Goal: Task Accomplishment & Management: Use online tool/utility

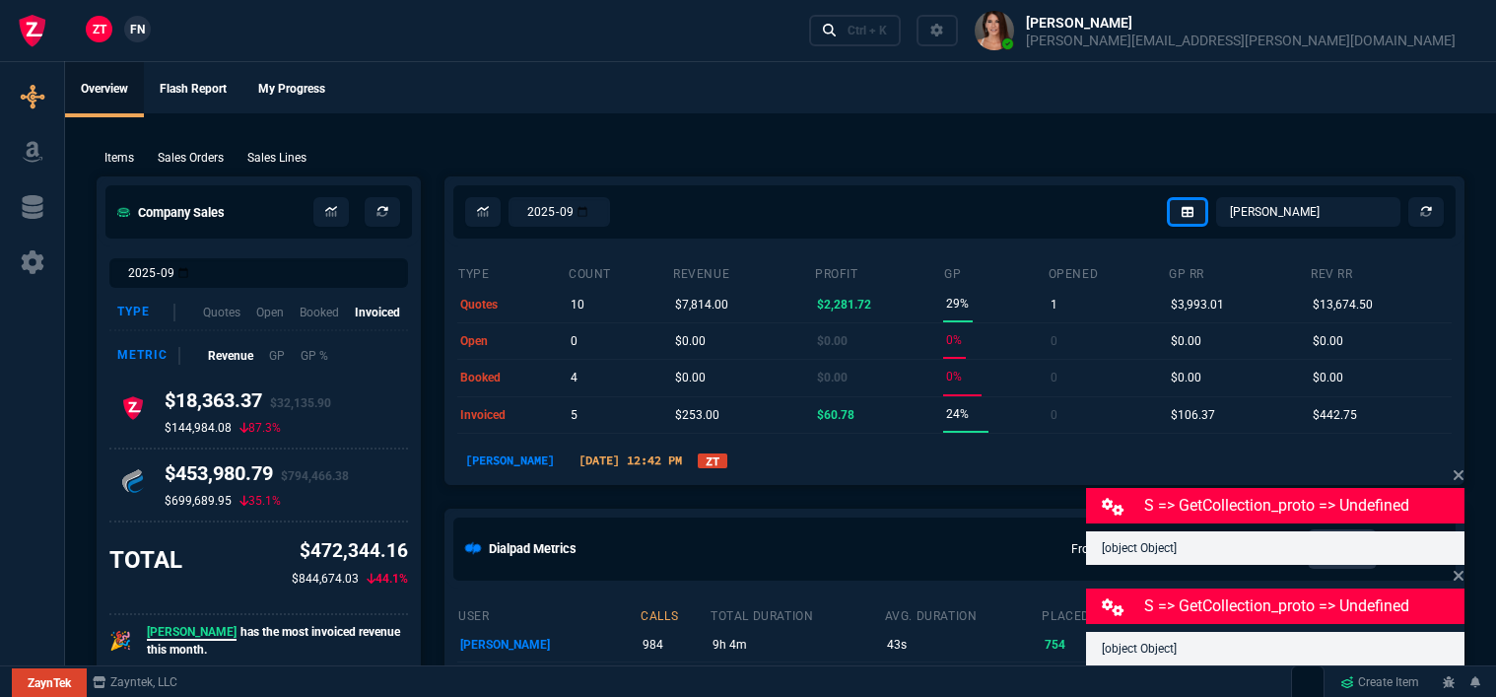
select select "12: [PERSON_NAME]"
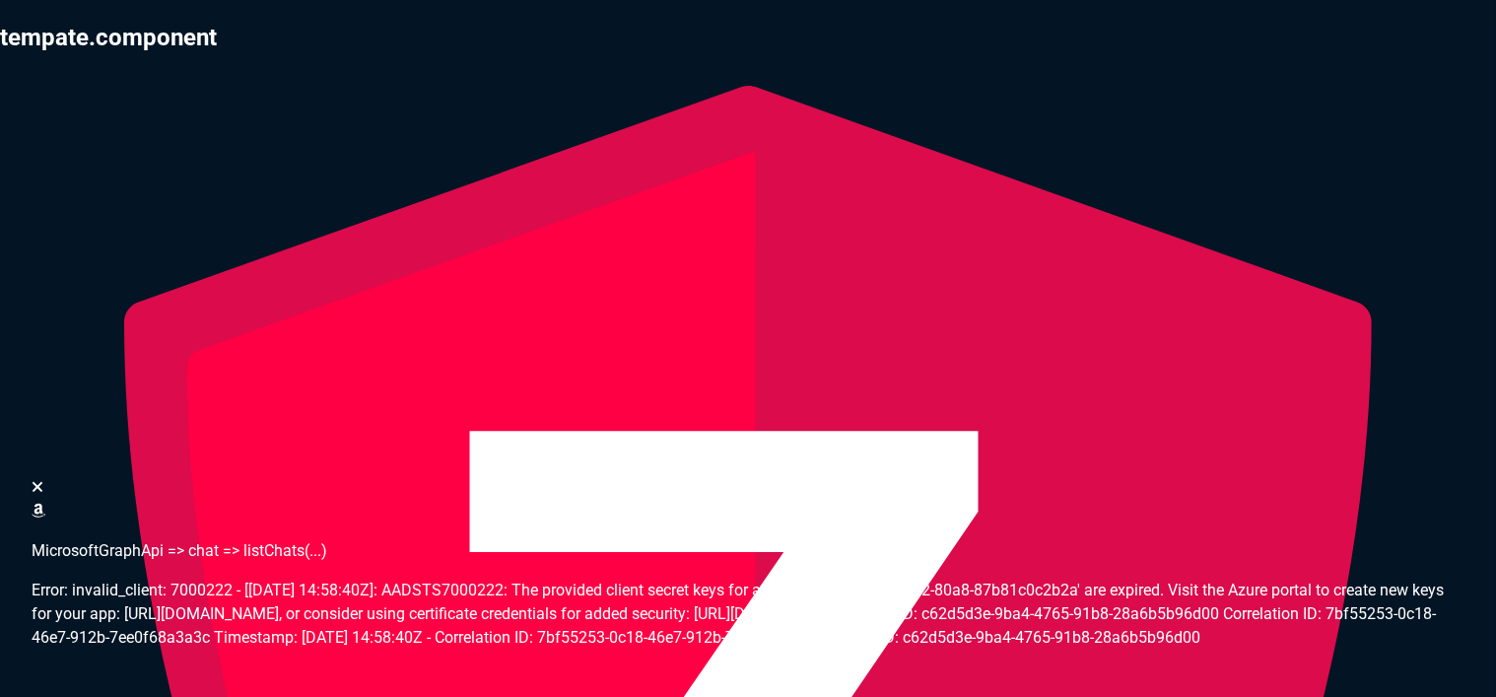
select select "12: [PERSON_NAME]"
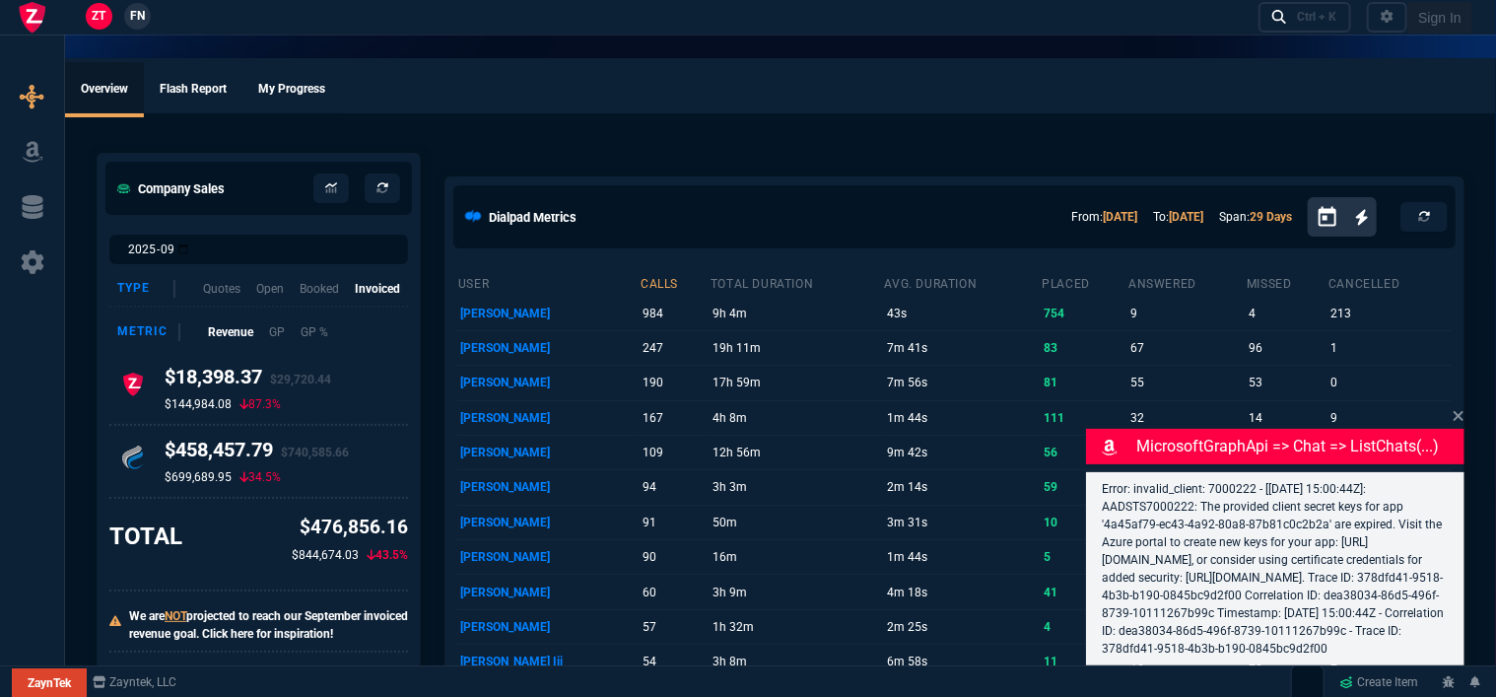
select select "12: [PERSON_NAME]"
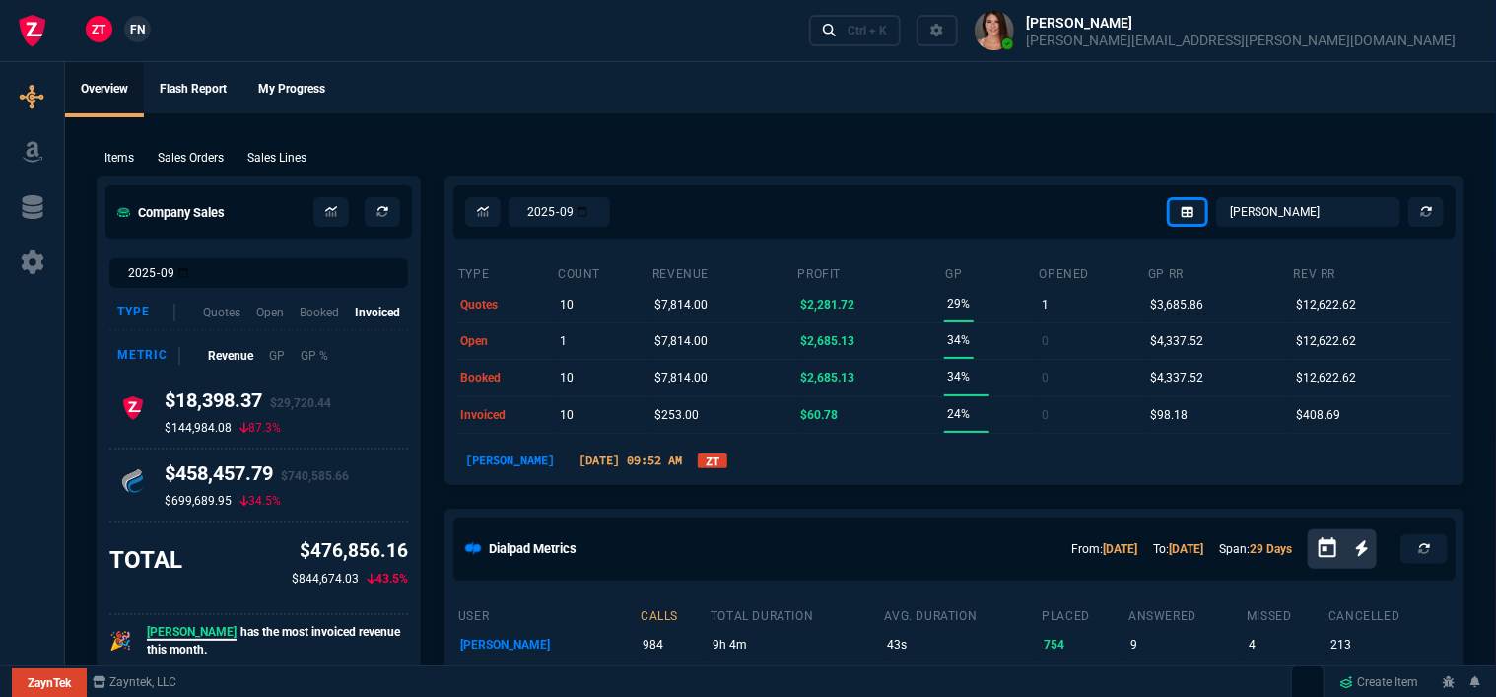
click at [912, 81] on ul "Overview Flash Report My Progress" at bounding box center [780, 87] width 1431 height 51
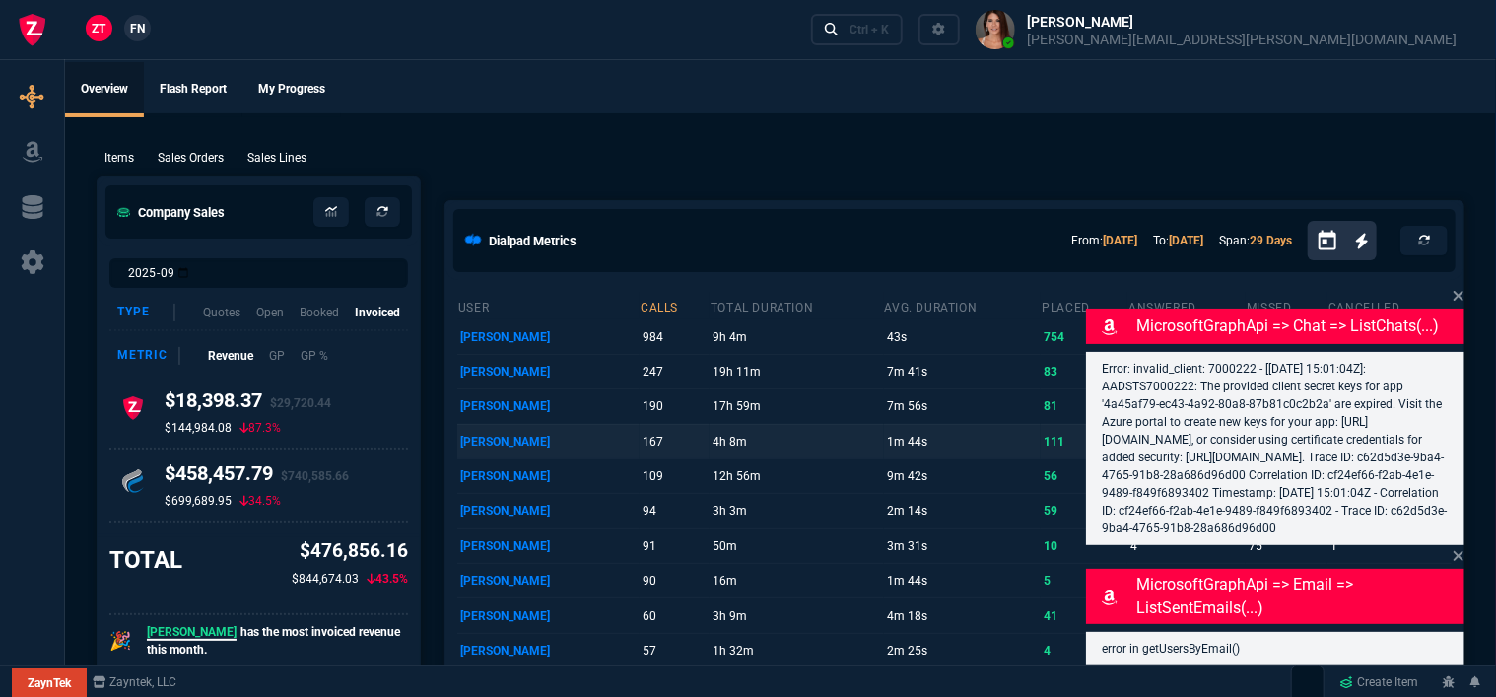
select select "12: [PERSON_NAME]"
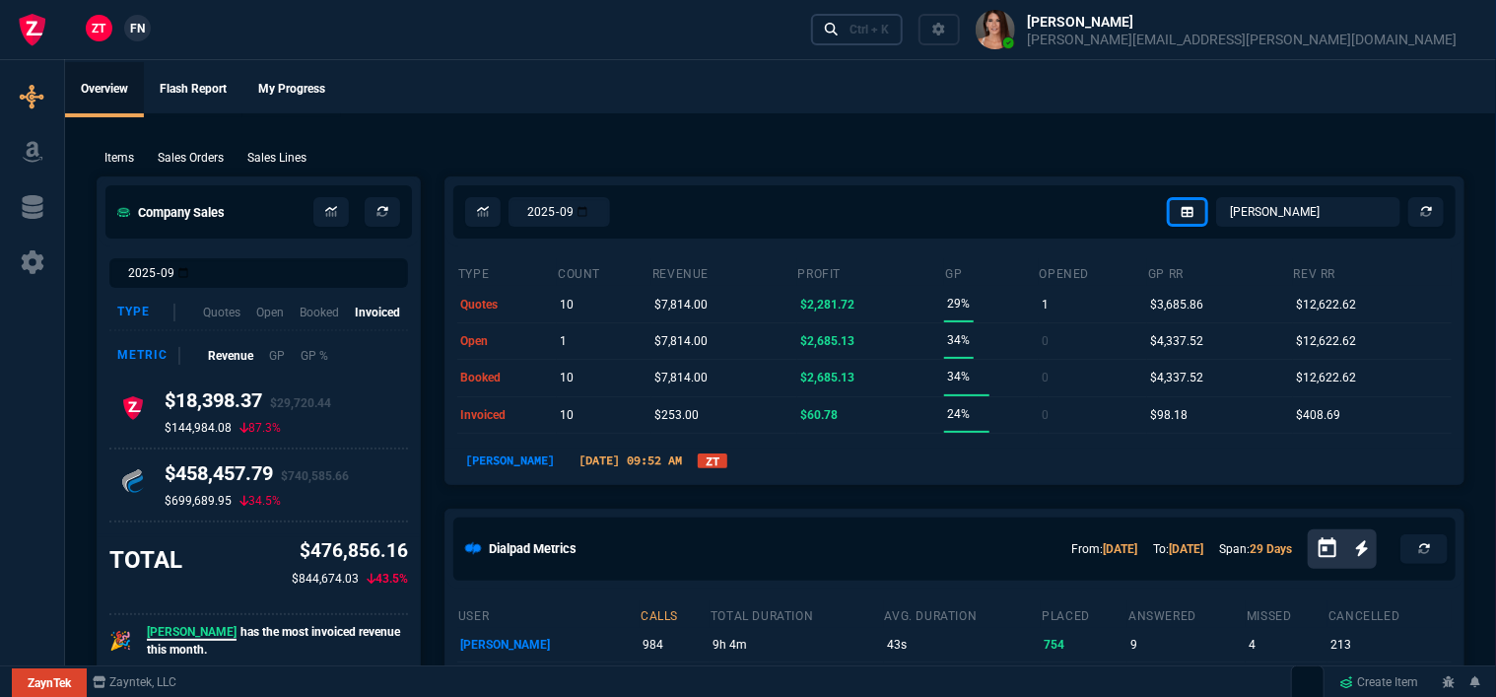
click at [889, 23] on div "Ctrl + K" at bounding box center [869, 30] width 39 height 16
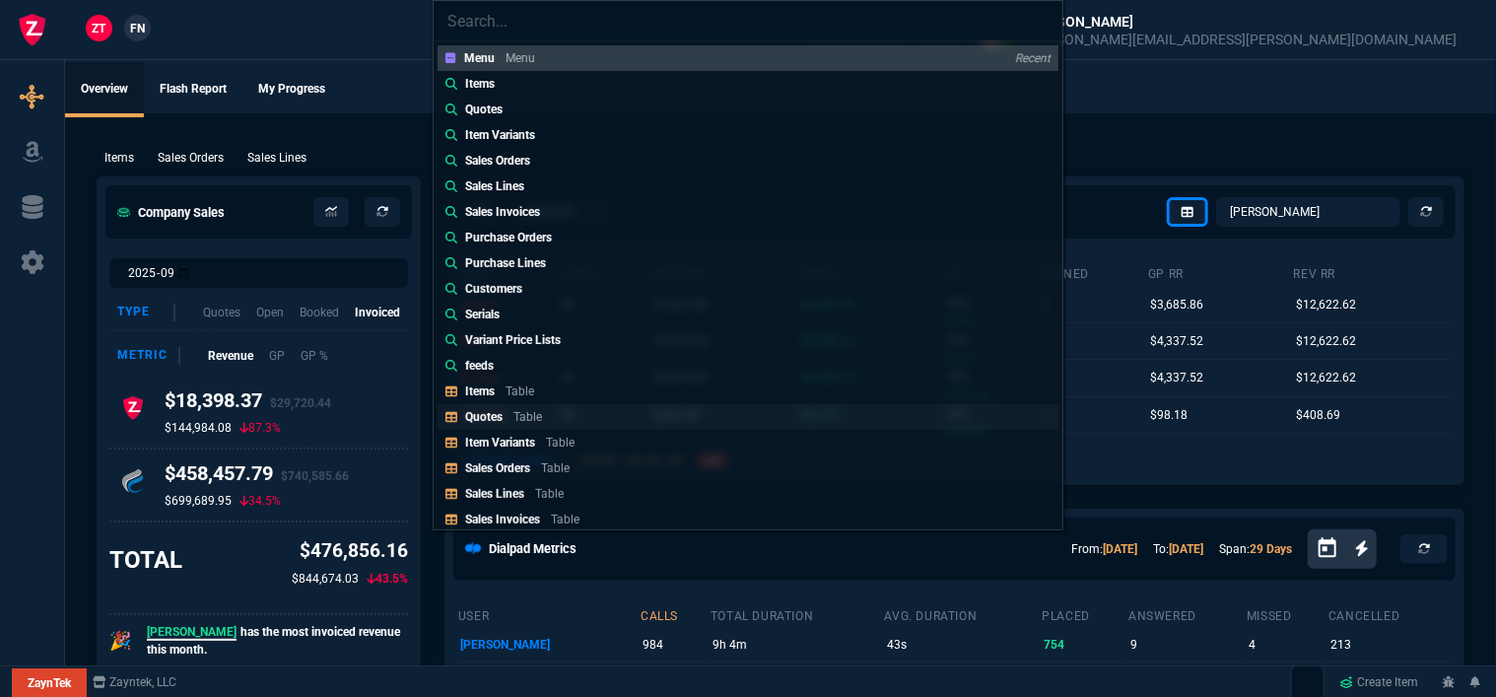
click at [537, 416] on p "Table" at bounding box center [527, 417] width 29 height 14
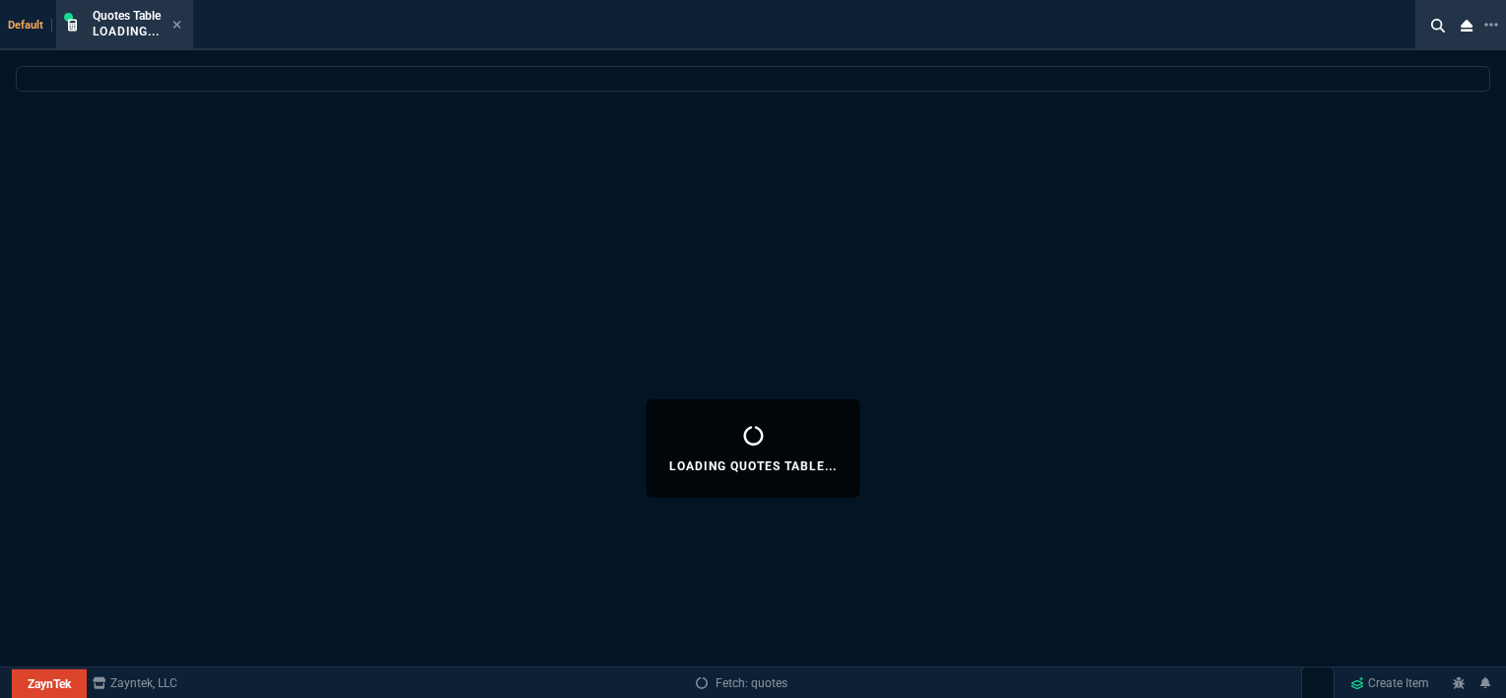
select select
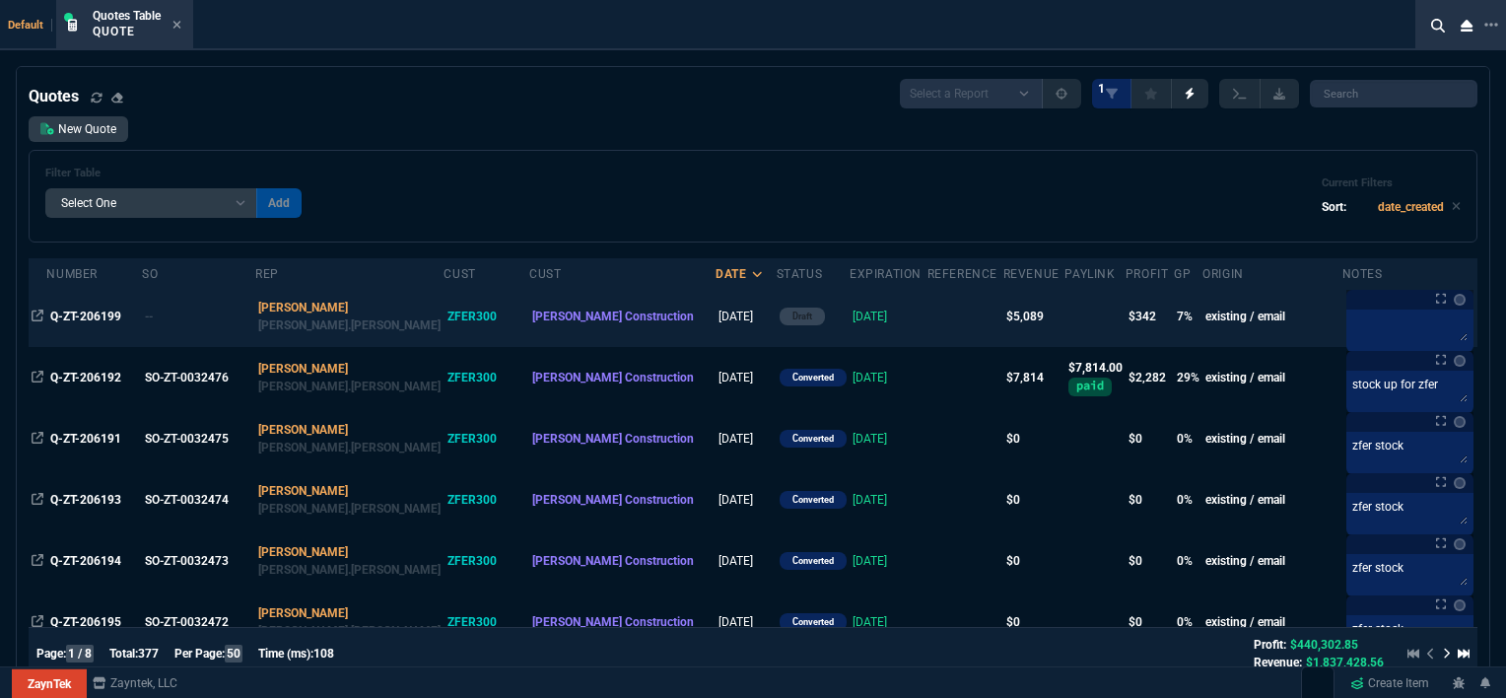
click at [927, 311] on td at bounding box center [965, 316] width 76 height 61
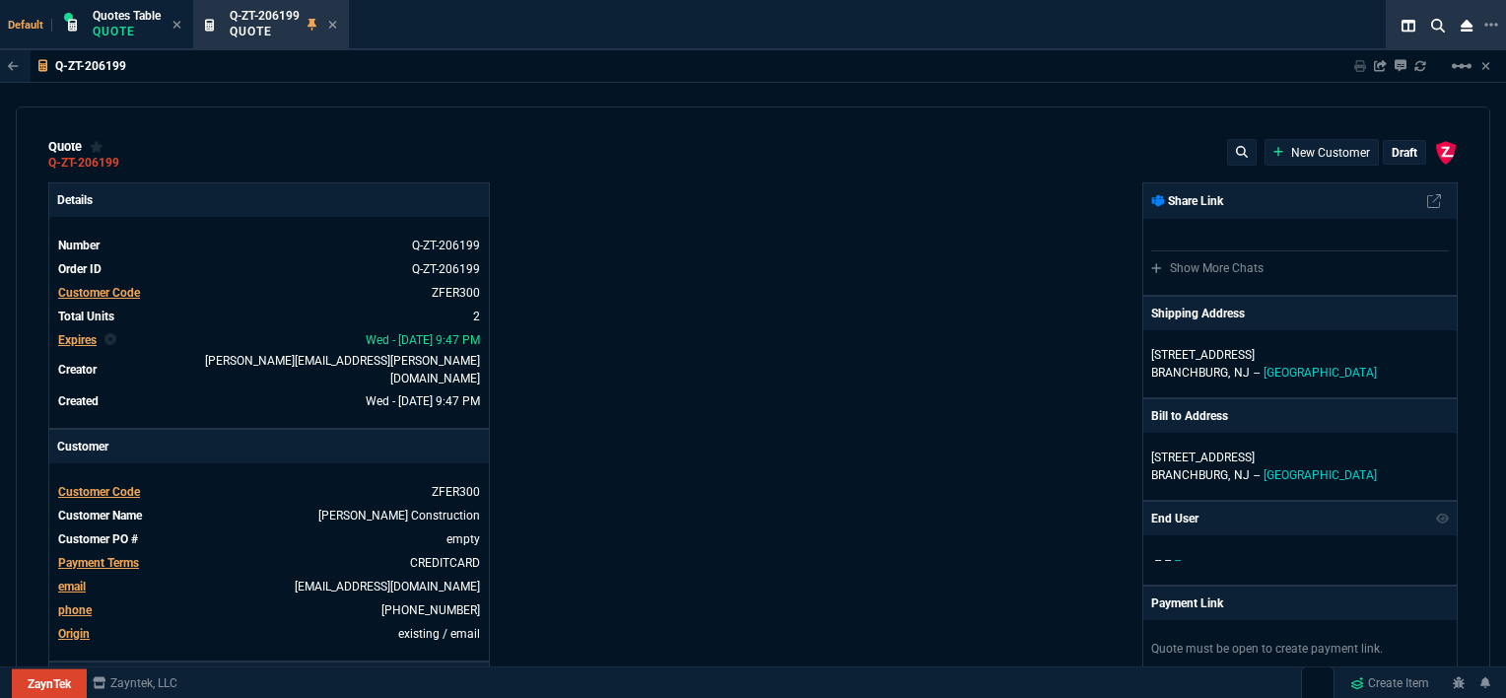
type input "12"
type input "596"
type input "0"
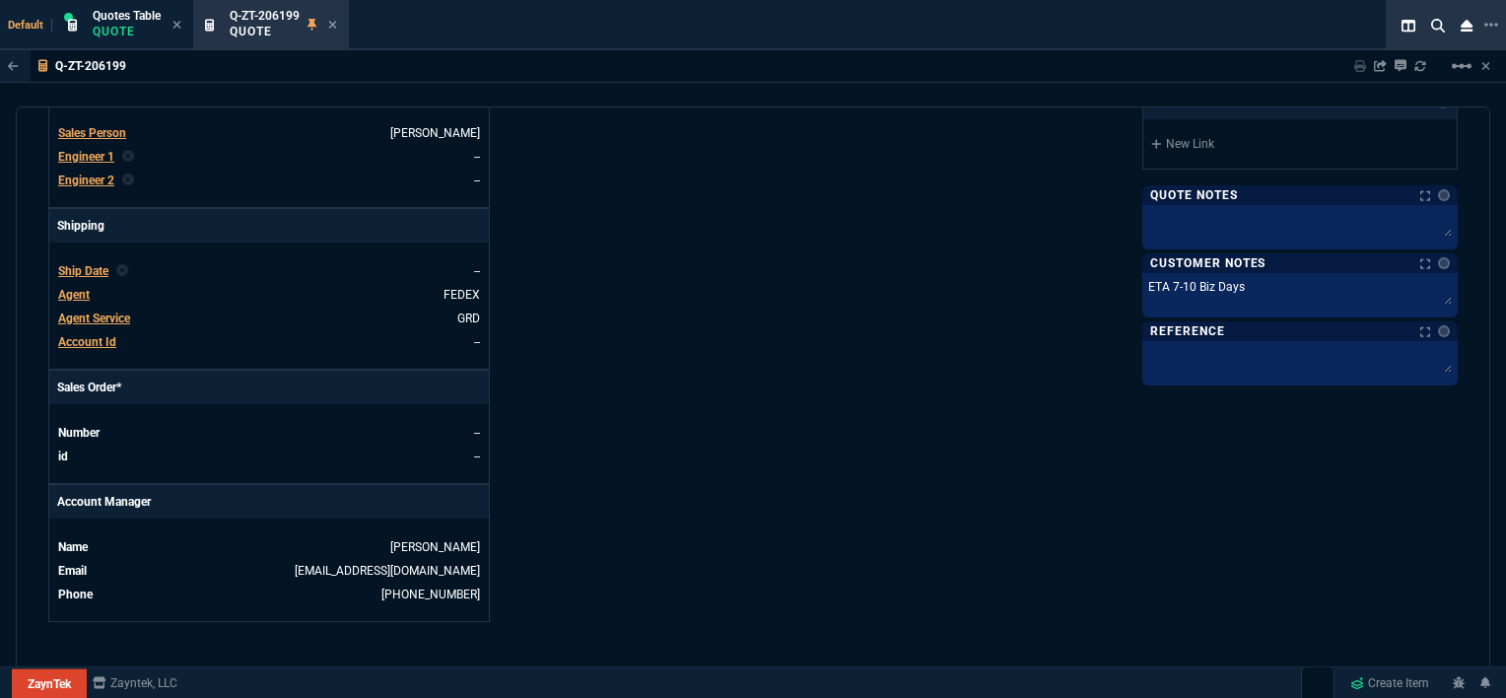
scroll to position [1084, 0]
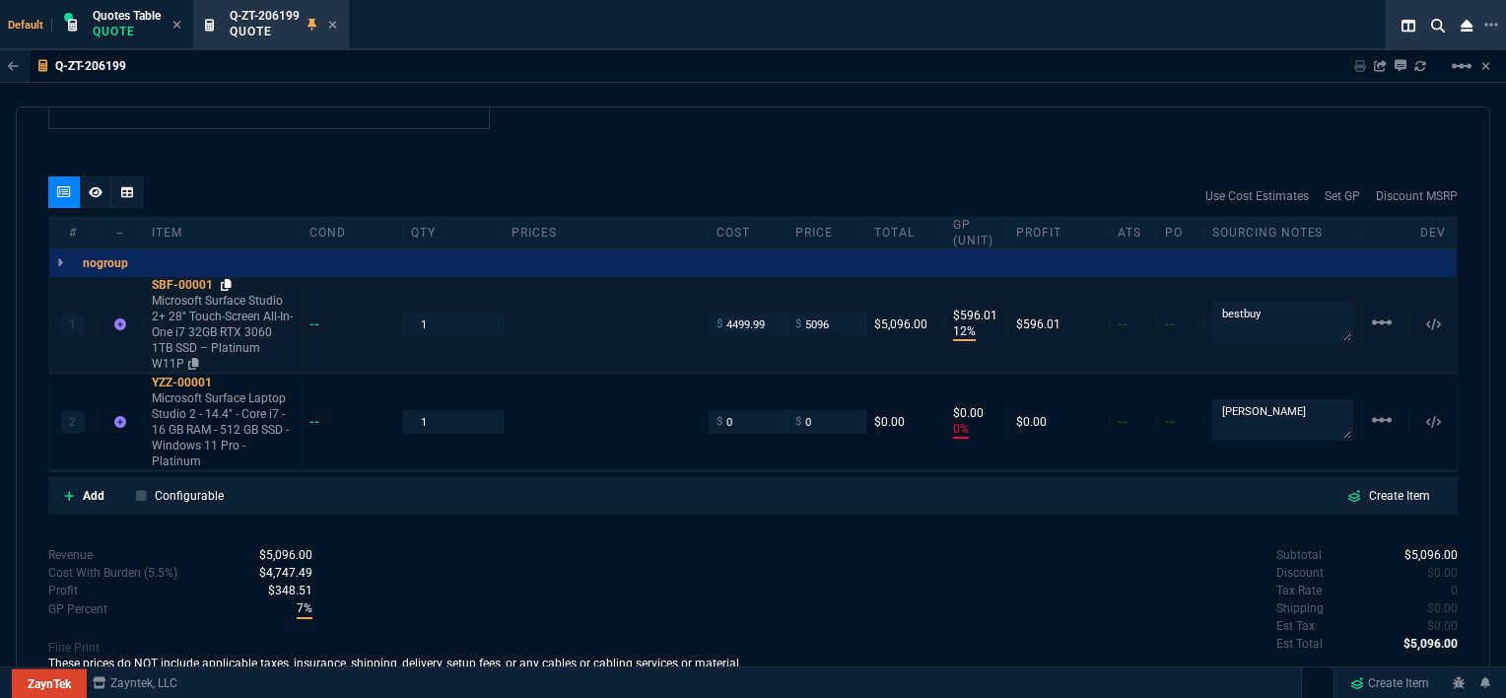
click at [229, 279] on icon at bounding box center [226, 285] width 11 height 12
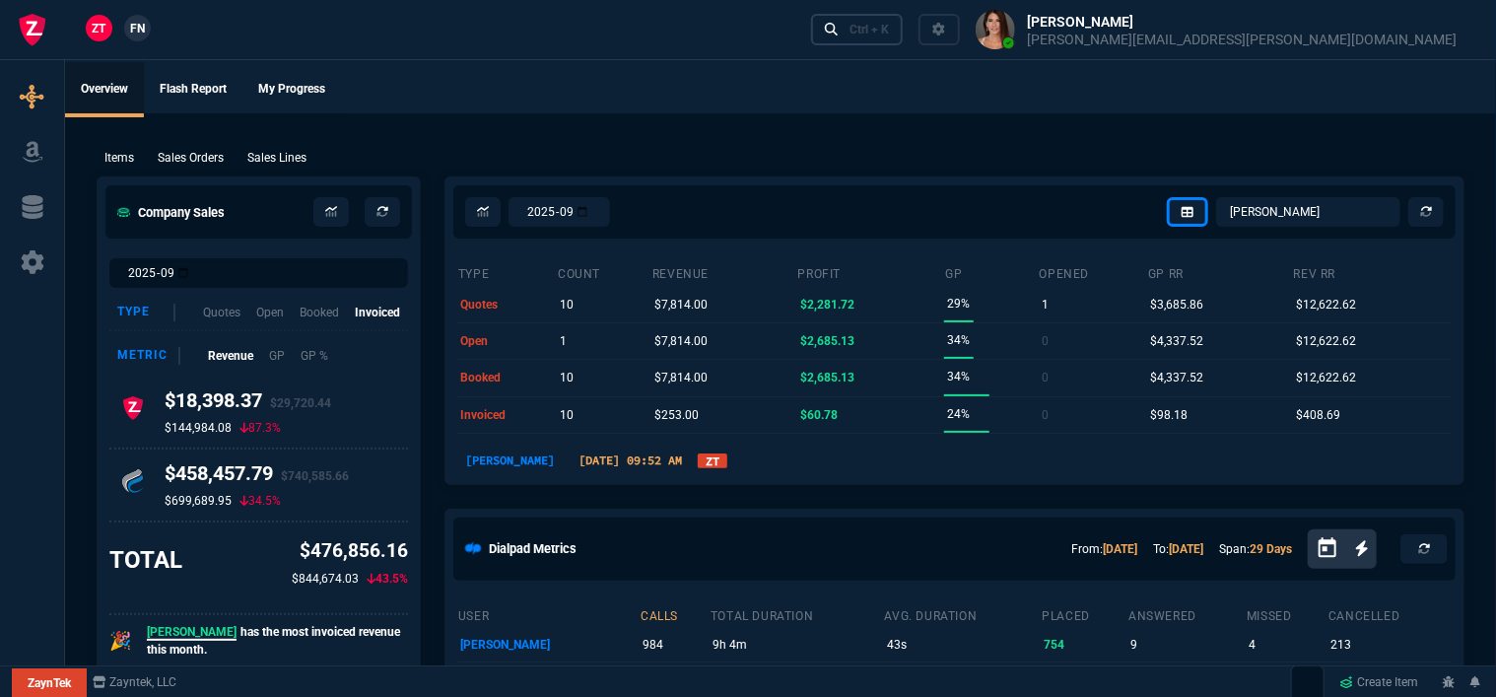
click at [889, 32] on div "Ctrl + K" at bounding box center [869, 30] width 39 height 16
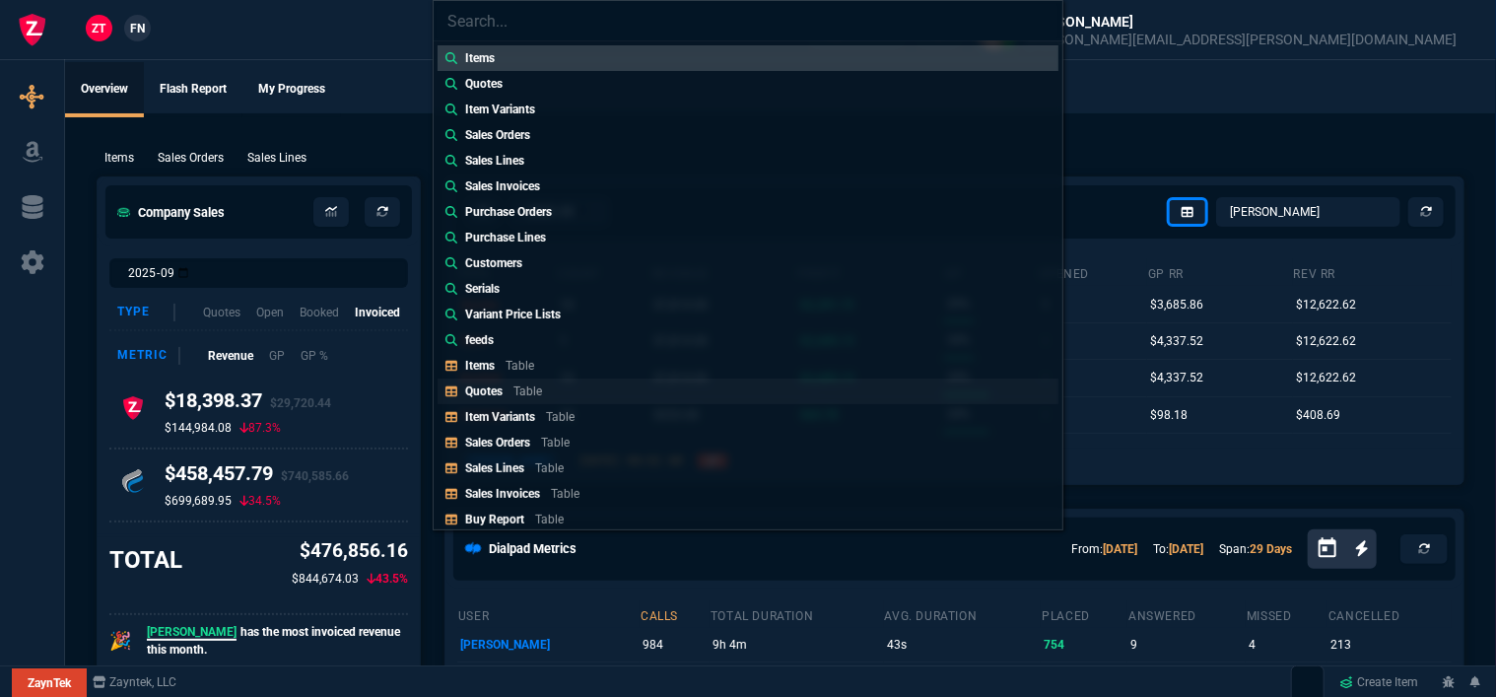
click at [585, 391] on link "Quotes Table" at bounding box center [748, 391] width 621 height 26
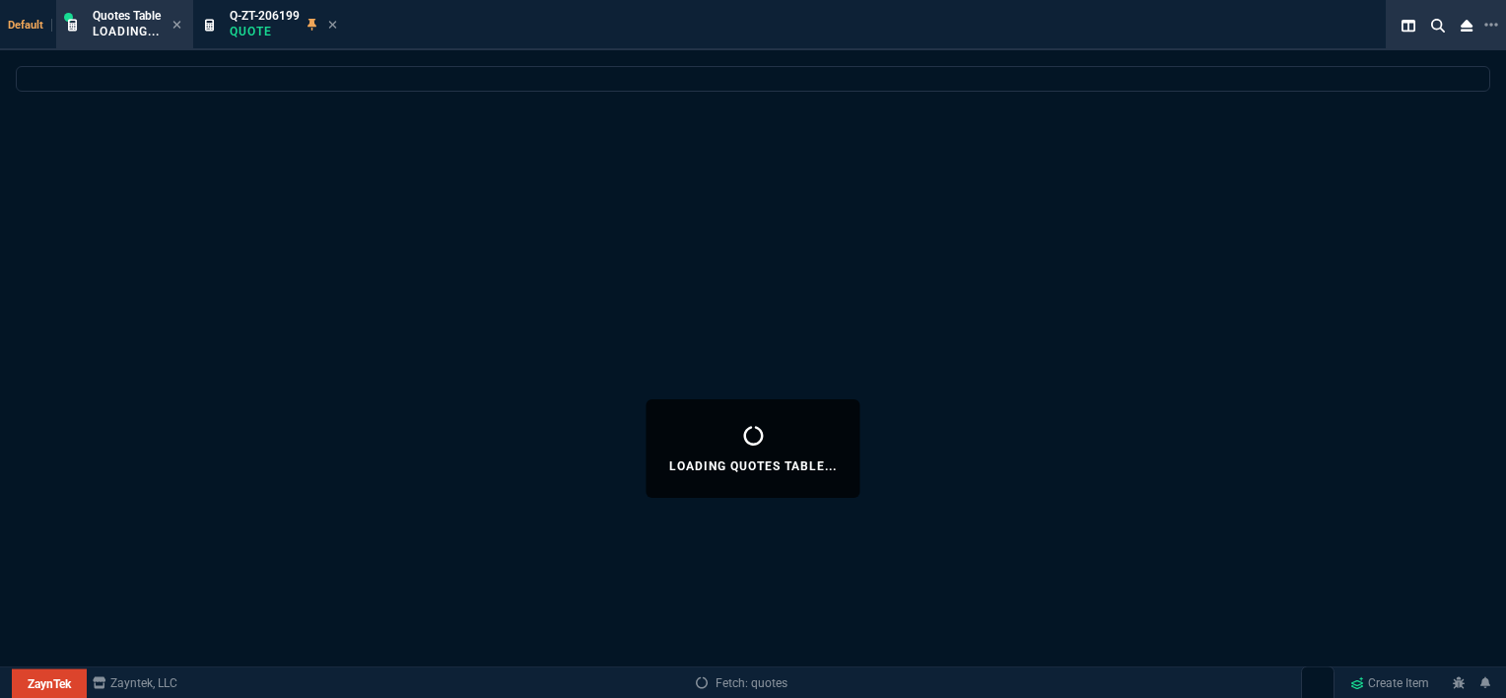
select select
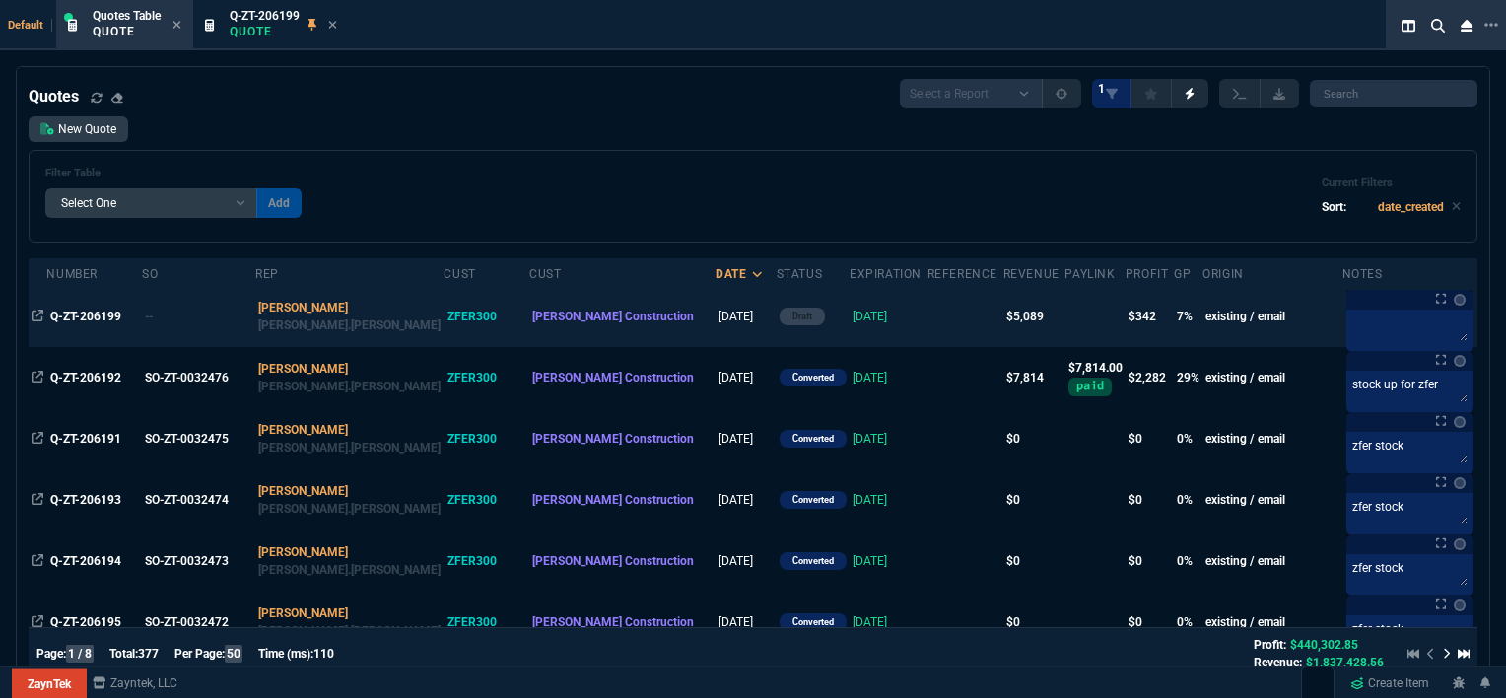
click at [927, 321] on td at bounding box center [965, 316] width 76 height 61
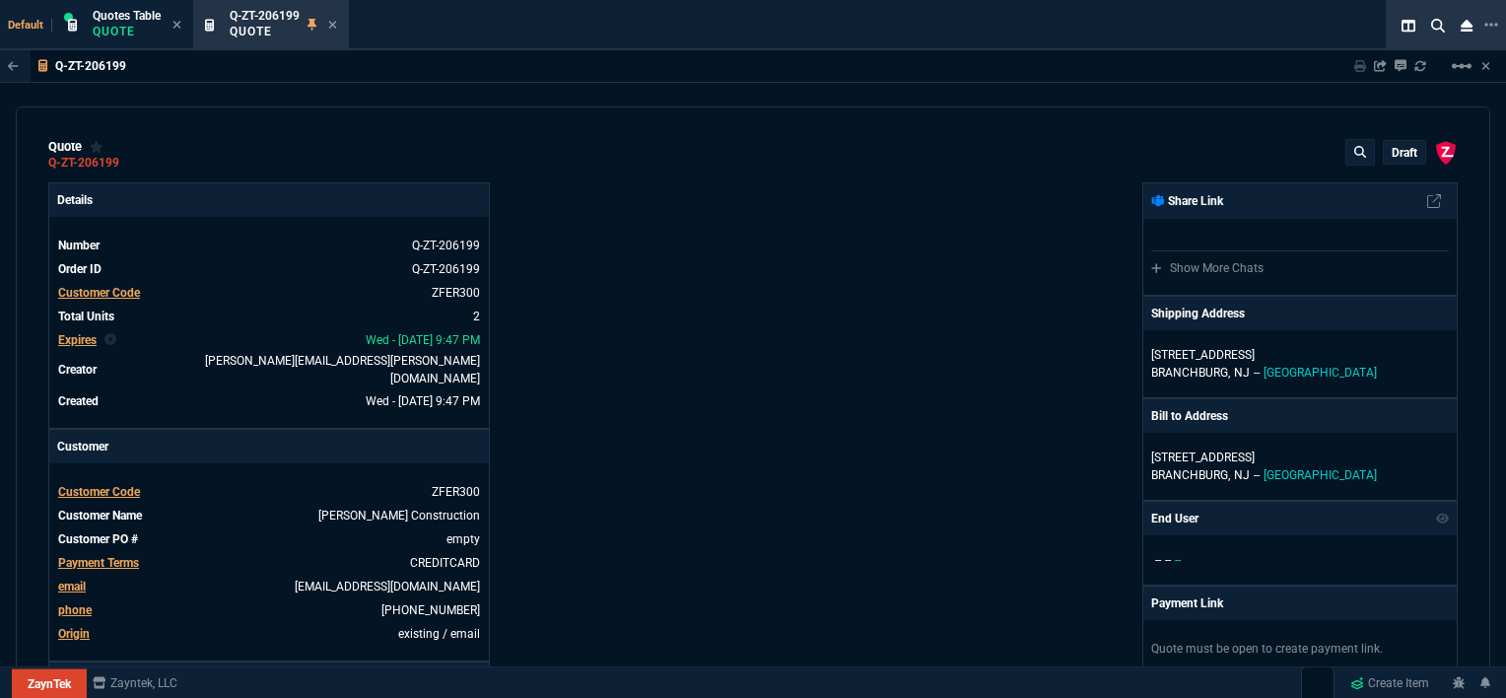
type input "12"
type input "596"
type input "0"
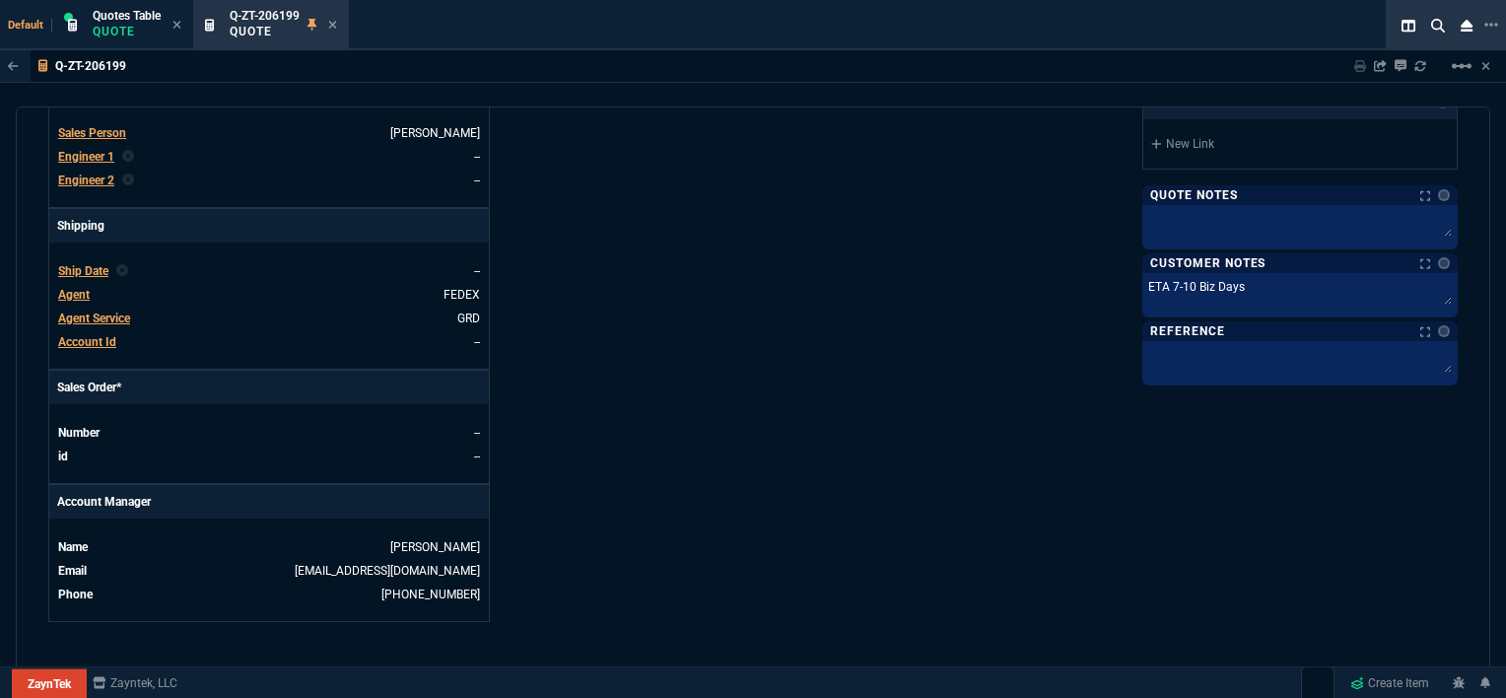
scroll to position [986, 0]
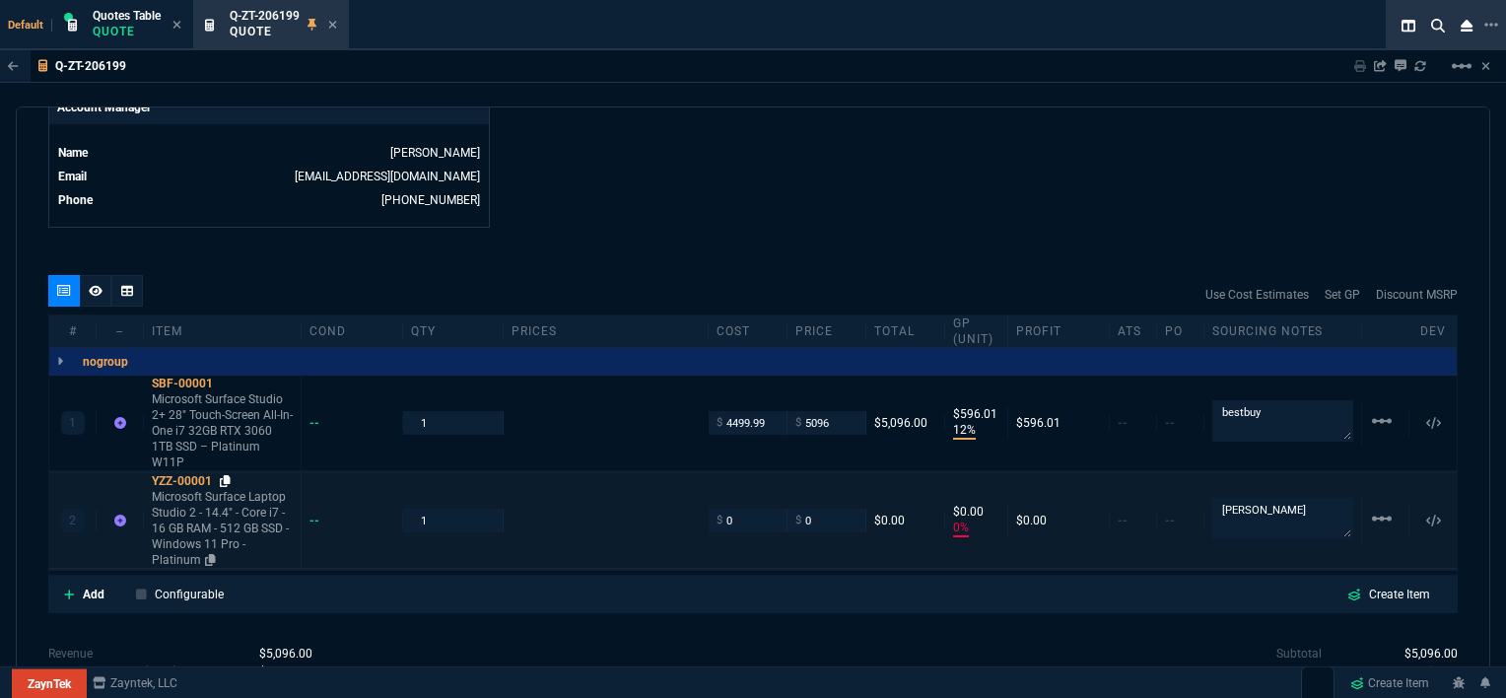
click at [229, 475] on icon at bounding box center [225, 481] width 11 height 12
click at [757, 509] on input "0" at bounding box center [747, 520] width 62 height 23
type input "2641.78"
click at [739, 579] on div "Add Configurable Create Item" at bounding box center [752, 594] width 1401 height 30
type input "2641.78"
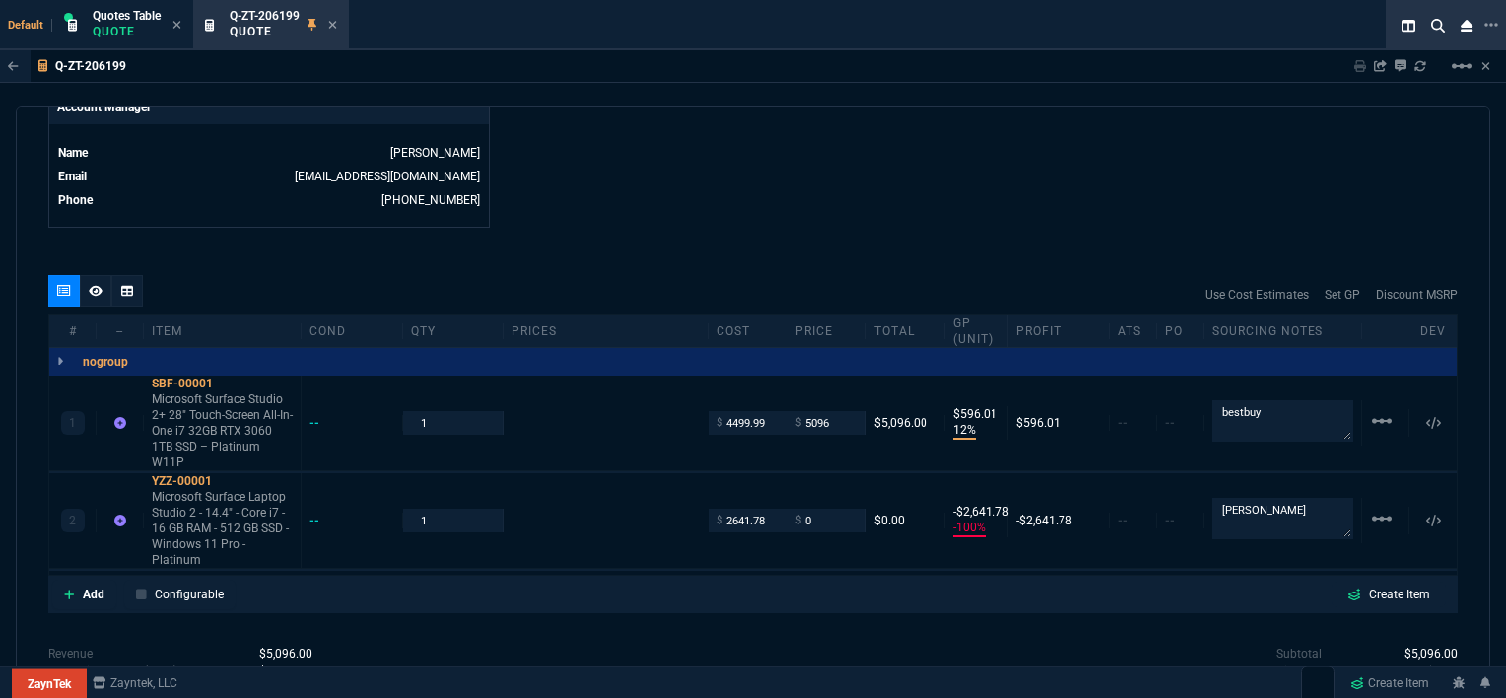
type input "-100"
type input "-2642"
click at [226, 475] on icon at bounding box center [225, 481] width 11 height 12
drag, startPoint x: 824, startPoint y: 492, endPoint x: 785, endPoint y: 499, distance: 39.0
click at [787, 509] on div "$ 0" at bounding box center [826, 520] width 79 height 23
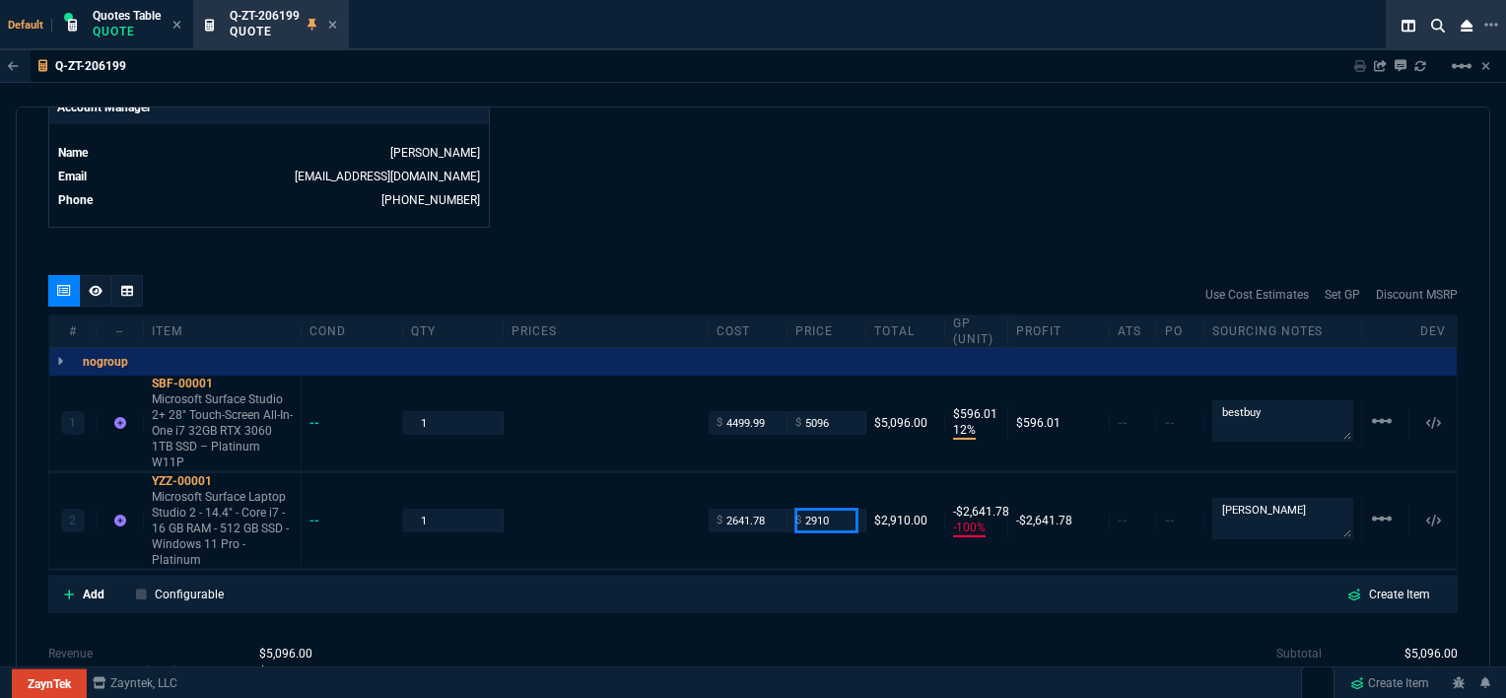
type input "2910"
click at [744, 275] on div "Use Cost Estimates Set GP Discount MSRP" at bounding box center [752, 294] width 1409 height 39
type input "2910"
type input "9"
type input "268"
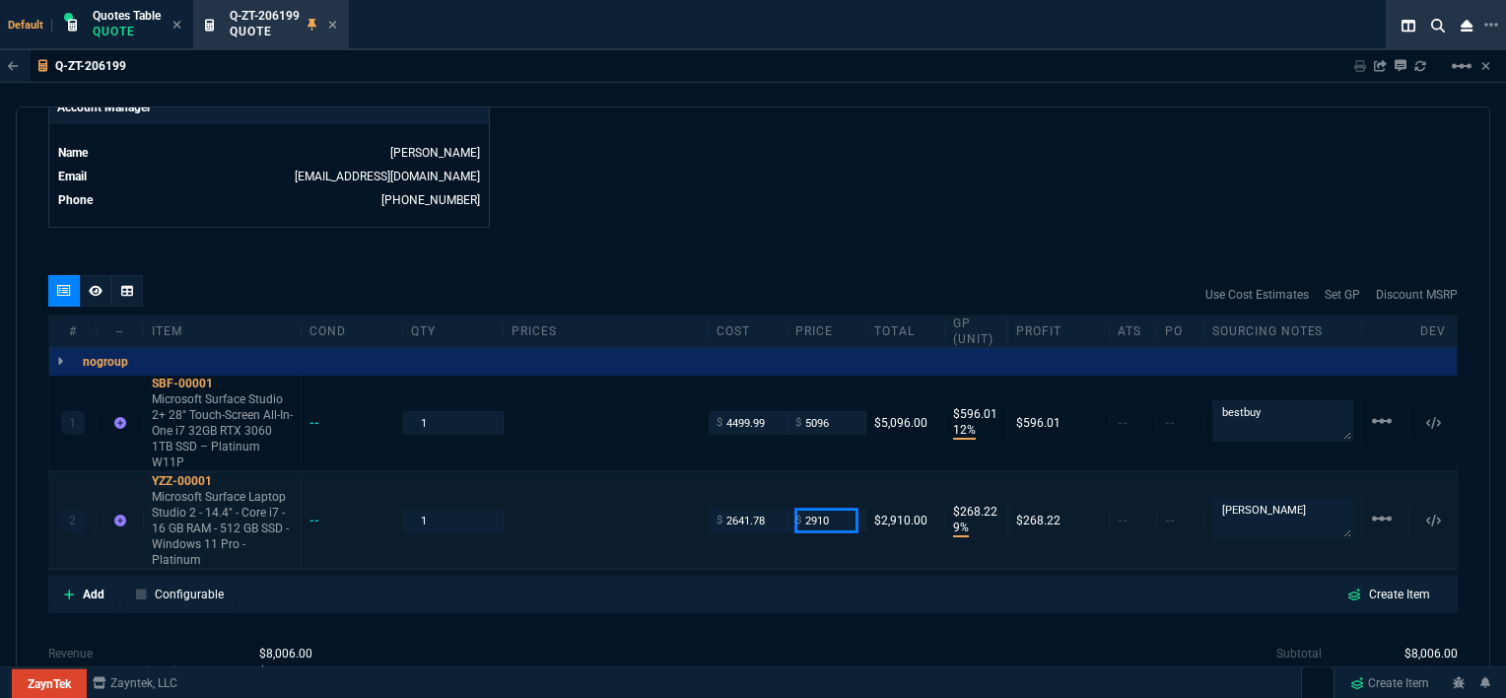
drag, startPoint x: 832, startPoint y: 485, endPoint x: 792, endPoint y: 493, distance: 40.2
click at [795, 509] on div "$ 2910" at bounding box center [826, 520] width 62 height 23
type input "3035"
click at [789, 580] on div "quote Q-ZT-206199 Ferreira Construction draft ZaynTek, LLC 2609 Technology Dr S…" at bounding box center [753, 402] width 1474 height 593
type input "3035"
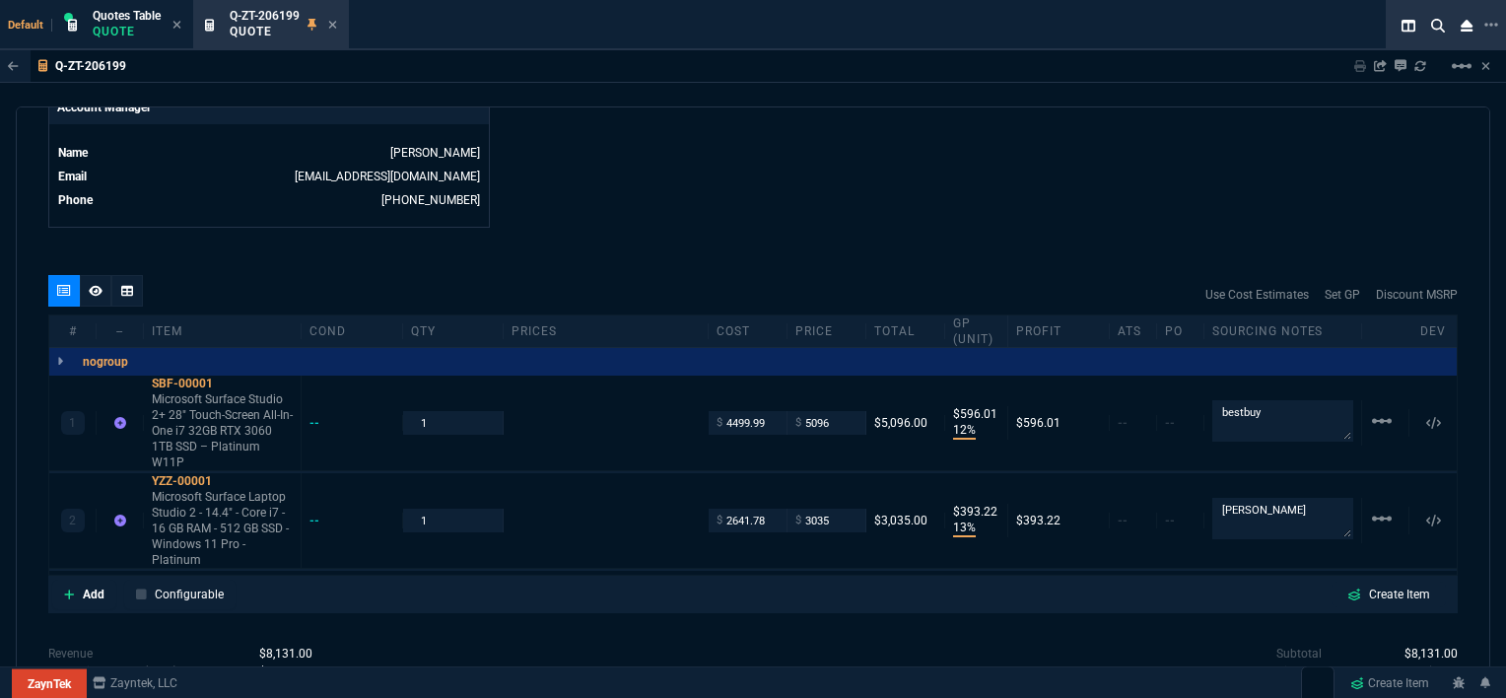
type input "13"
type input "393"
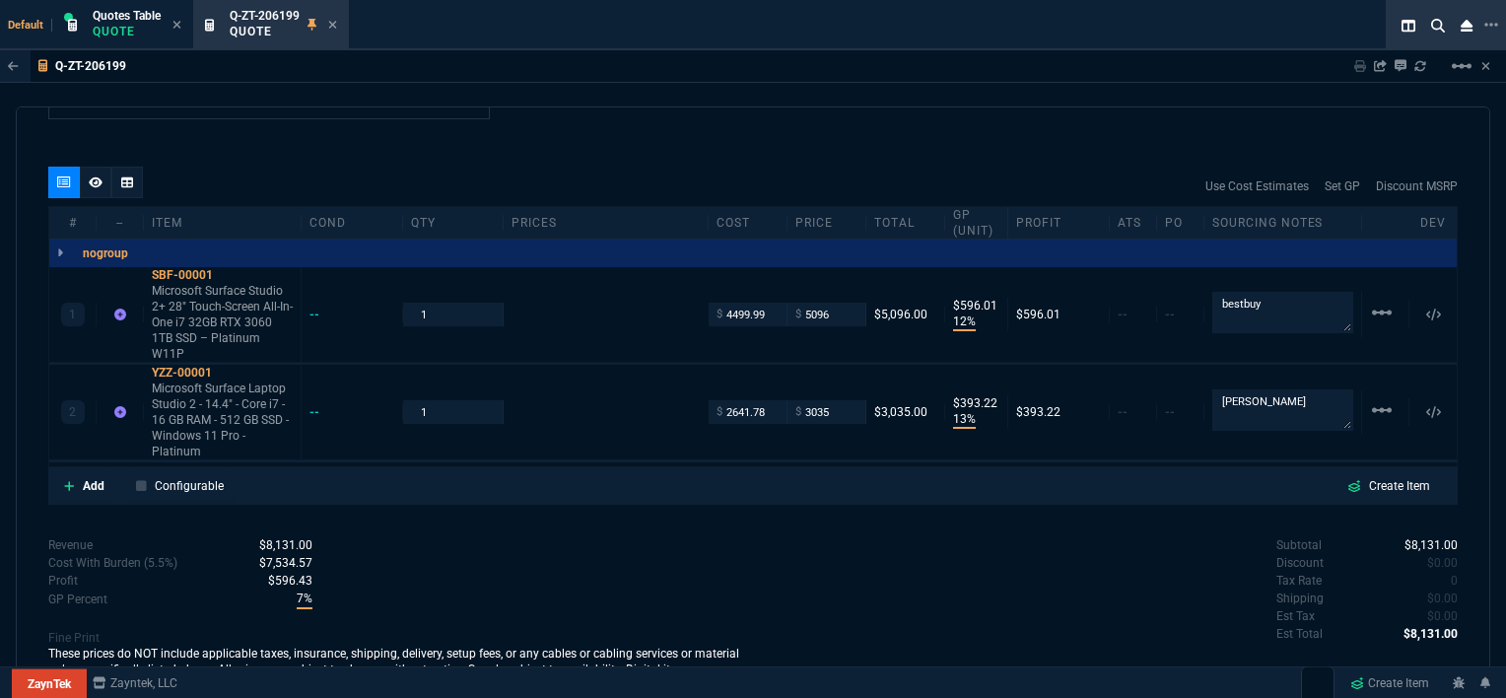
scroll to position [1097, 0]
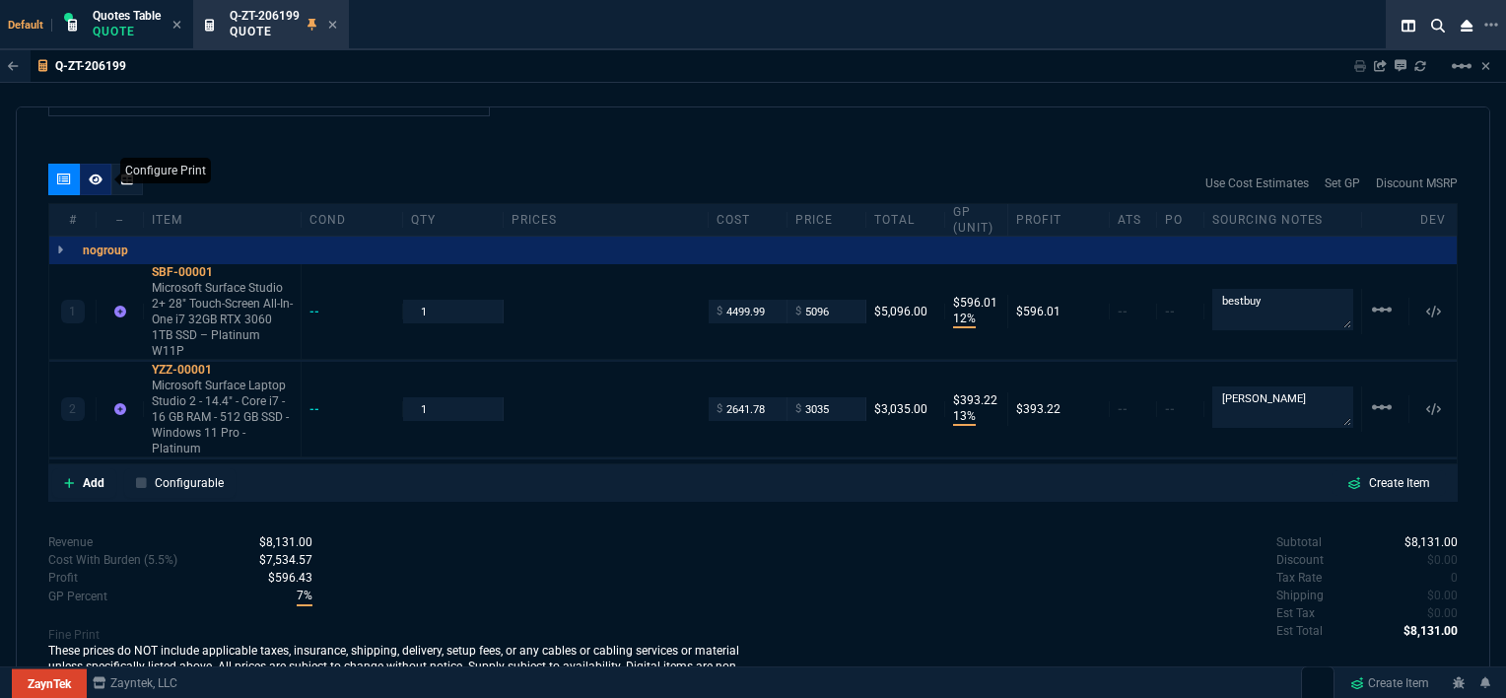
click at [98, 173] on icon at bounding box center [96, 179] width 14 height 12
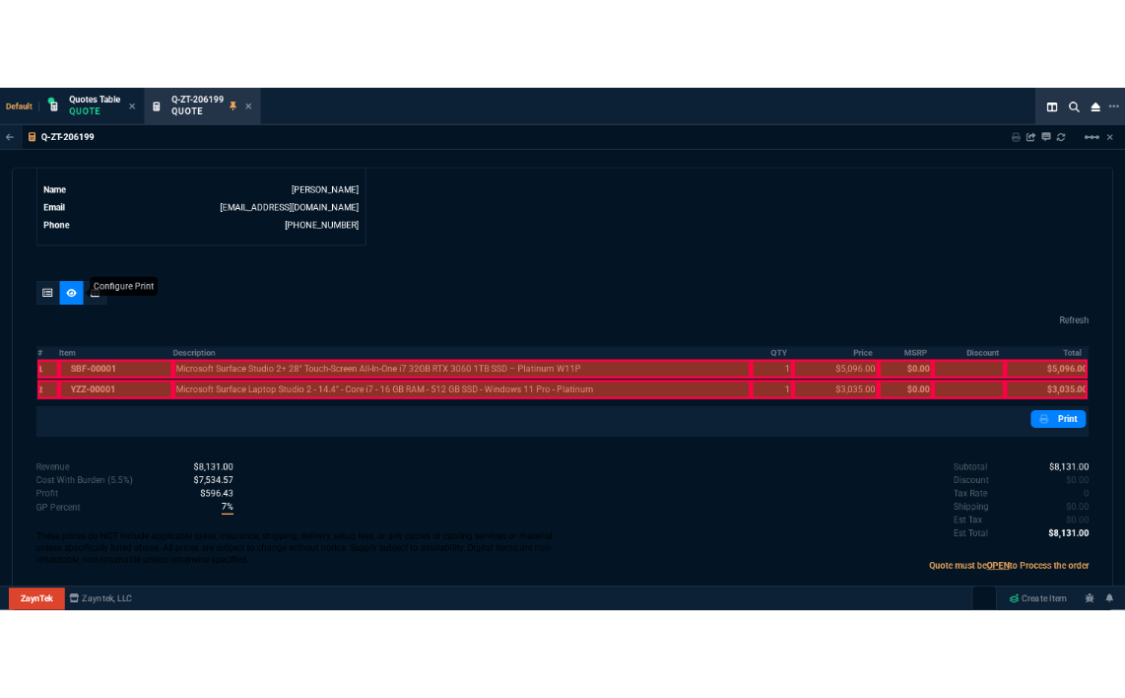
scroll to position [985, 0]
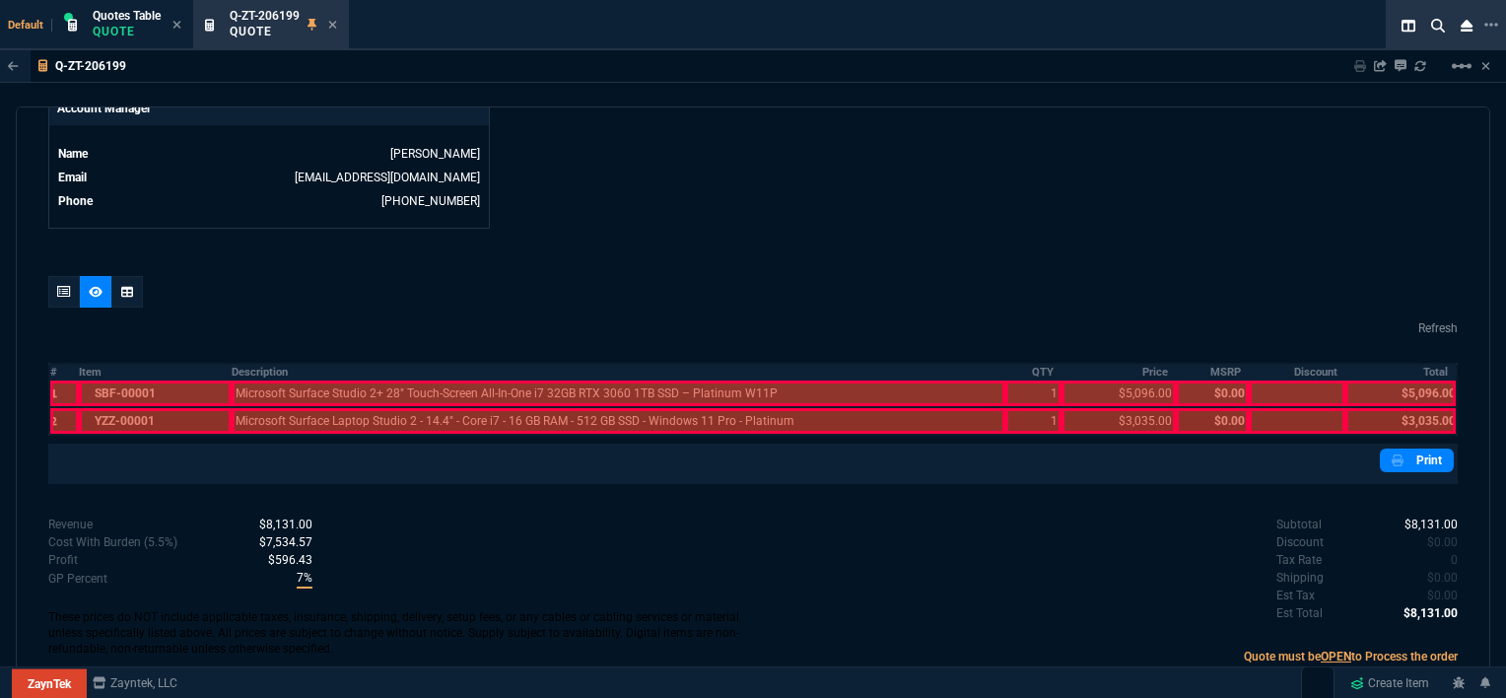
click at [137, 380] on div at bounding box center [155, 393] width 153 height 26
click at [127, 410] on div at bounding box center [155, 421] width 153 height 26
click at [324, 408] on div at bounding box center [619, 421] width 774 height 26
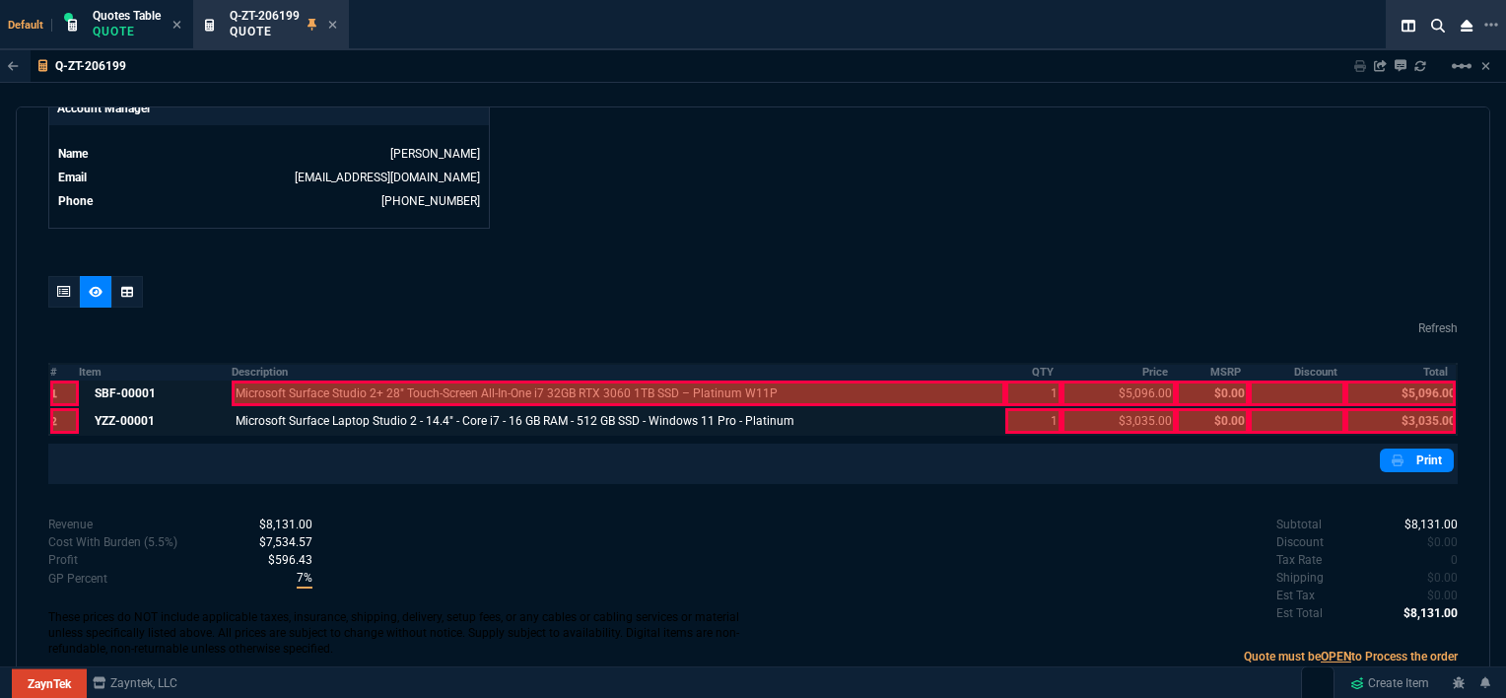
click at [323, 380] on div at bounding box center [619, 393] width 774 height 26
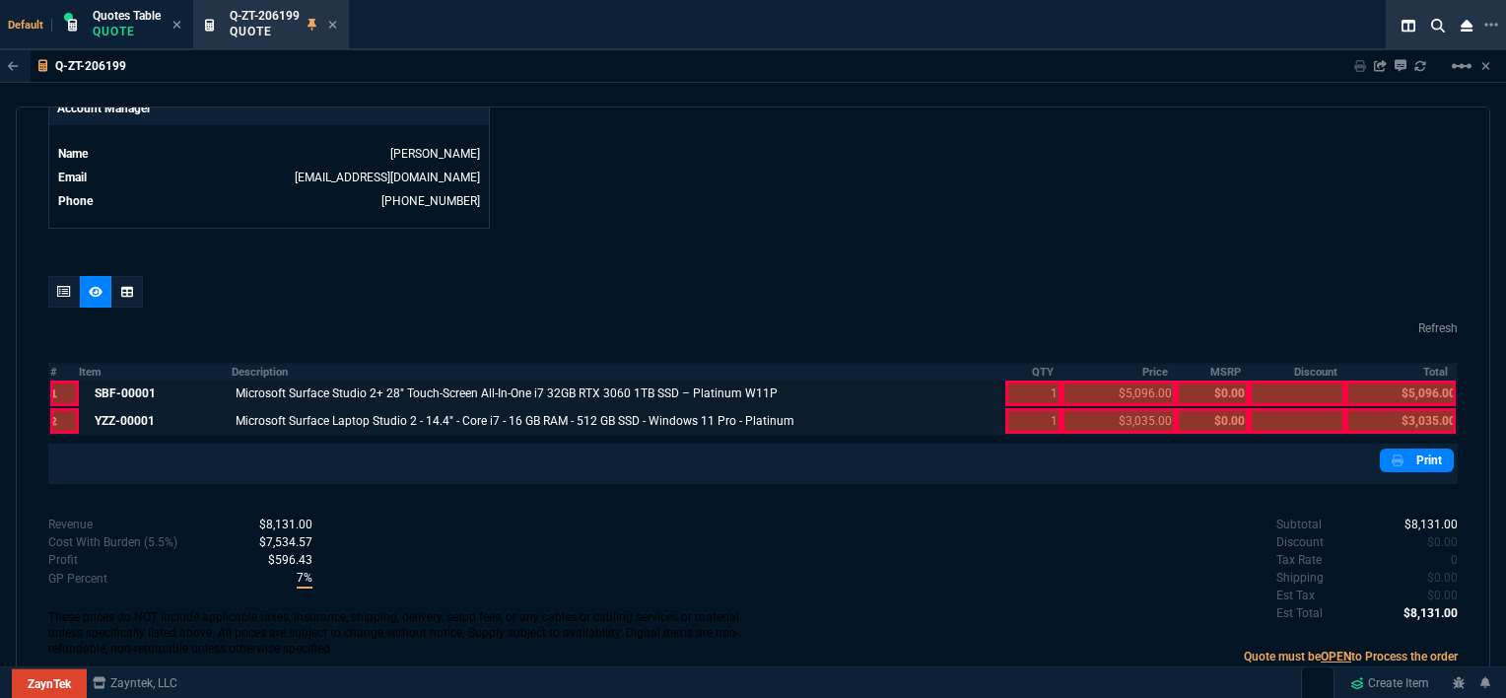
click at [1035, 408] on div at bounding box center [1033, 421] width 56 height 26
click at [1030, 380] on div at bounding box center [1033, 393] width 56 height 26
click at [1091, 408] on div at bounding box center [1118, 421] width 115 height 26
click at [1087, 384] on div at bounding box center [1118, 393] width 115 height 26
click at [1400, 409] on div at bounding box center [1400, 421] width 110 height 26
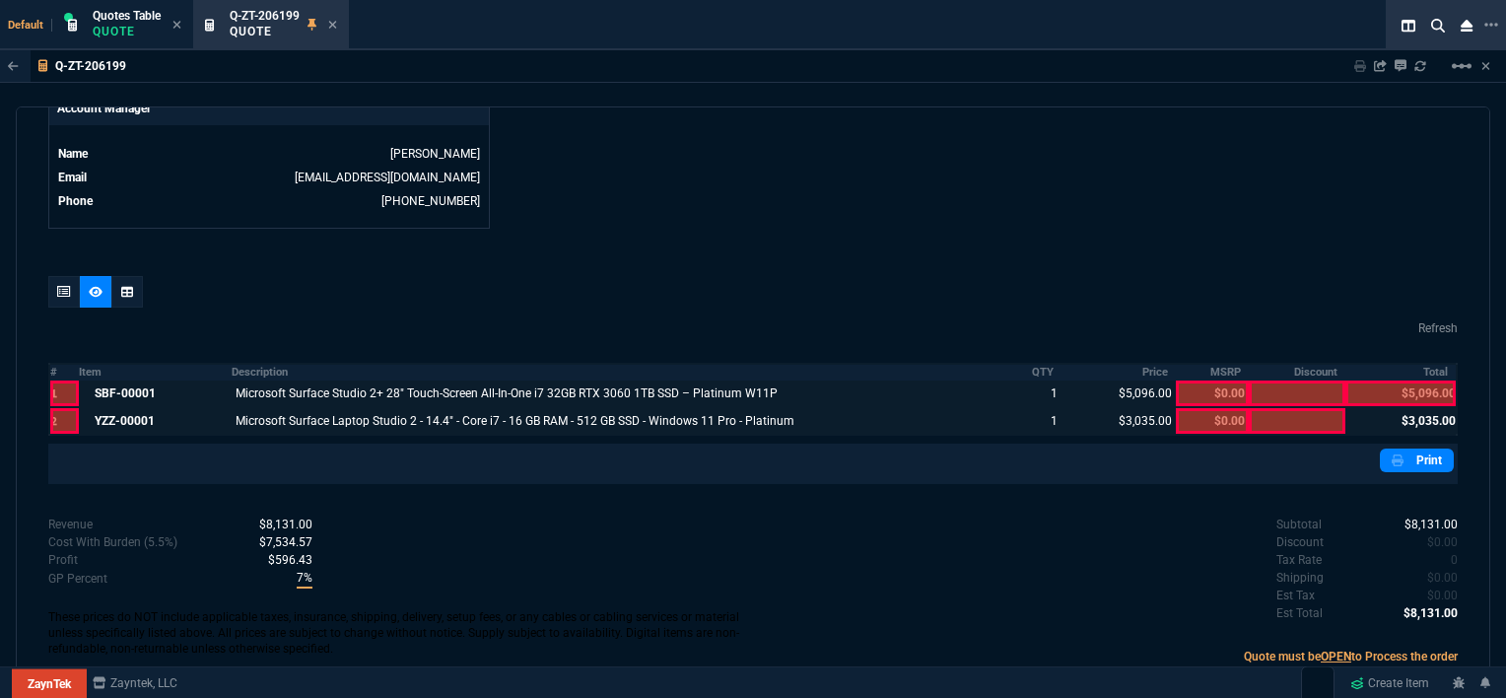
click at [1399, 380] on div at bounding box center [1400, 393] width 110 height 26
click at [1410, 448] on link "Print" at bounding box center [1417, 460] width 74 height 24
click at [133, 385] on div at bounding box center [155, 393] width 153 height 26
click at [132, 408] on div at bounding box center [155, 421] width 153 height 26
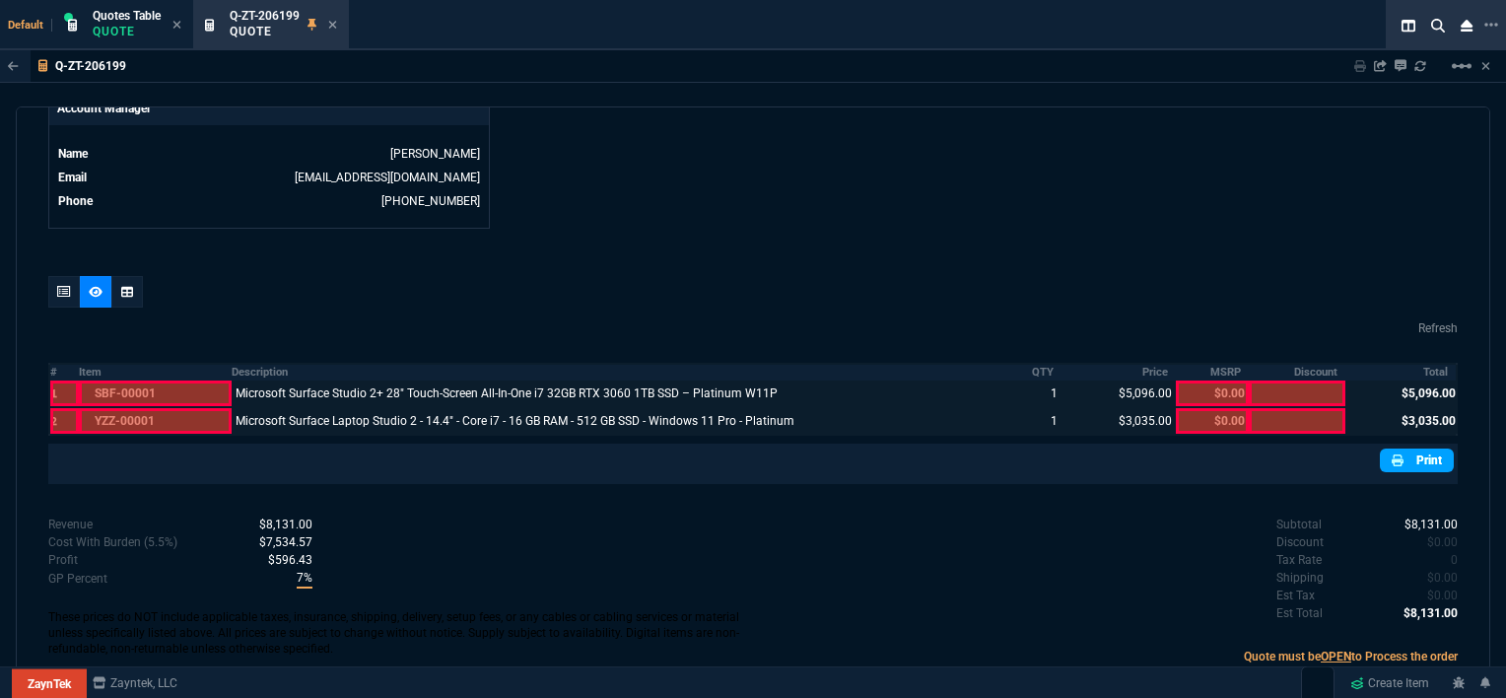
click at [1411, 448] on link "Print" at bounding box center [1417, 460] width 74 height 24
